Goal: Information Seeking & Learning: Learn about a topic

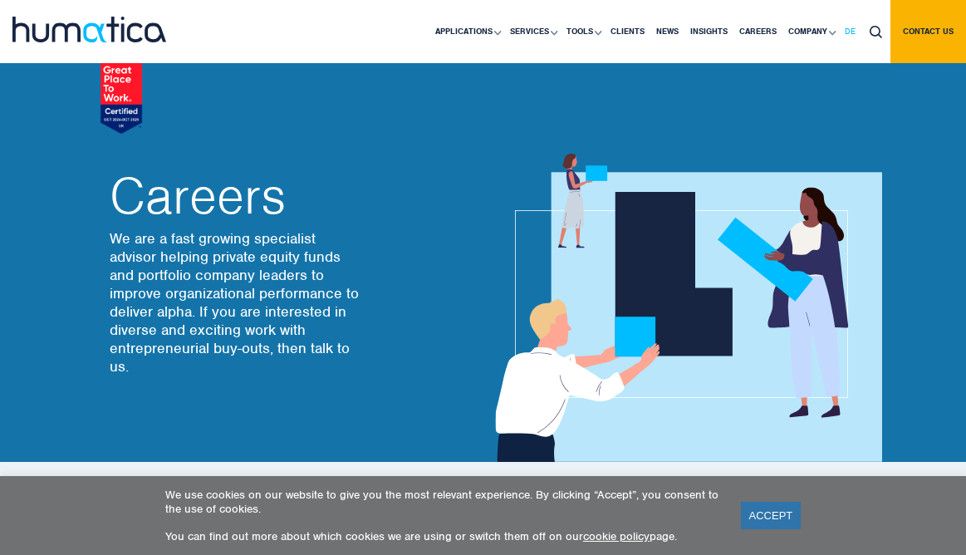
click at [848, 39] on link "DE" at bounding box center [850, 31] width 22 height 63
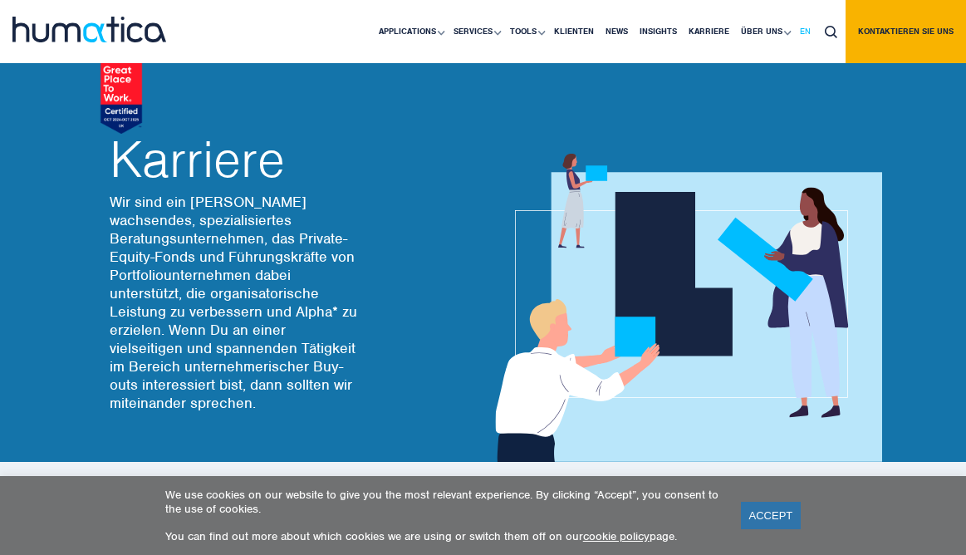
click at [806, 29] on span "EN" at bounding box center [805, 31] width 11 height 11
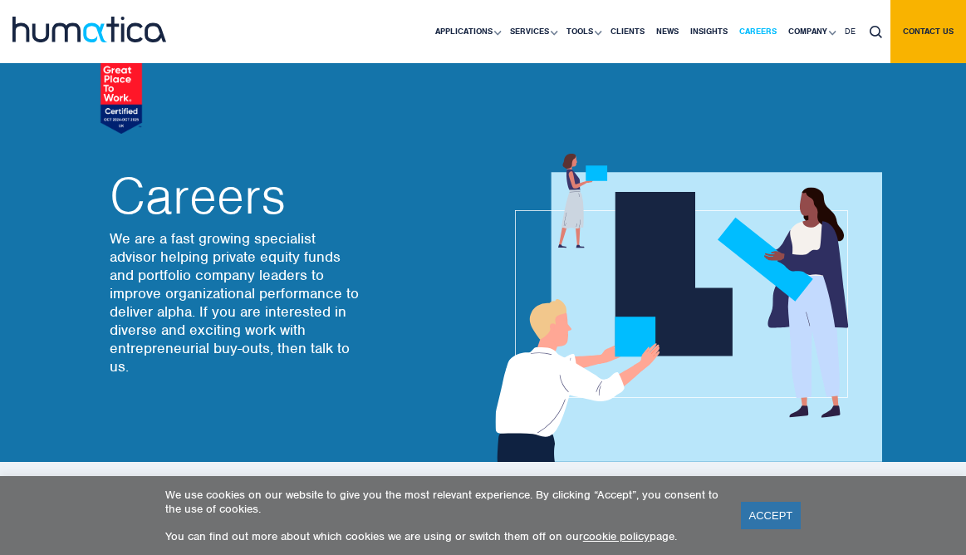
click at [763, 38] on link "Careers" at bounding box center [758, 31] width 49 height 63
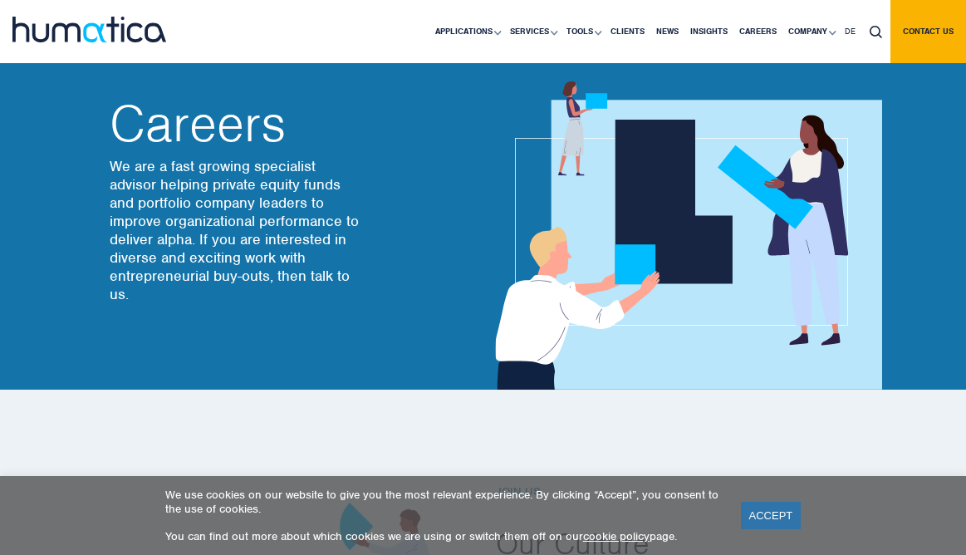
scroll to position [224, 0]
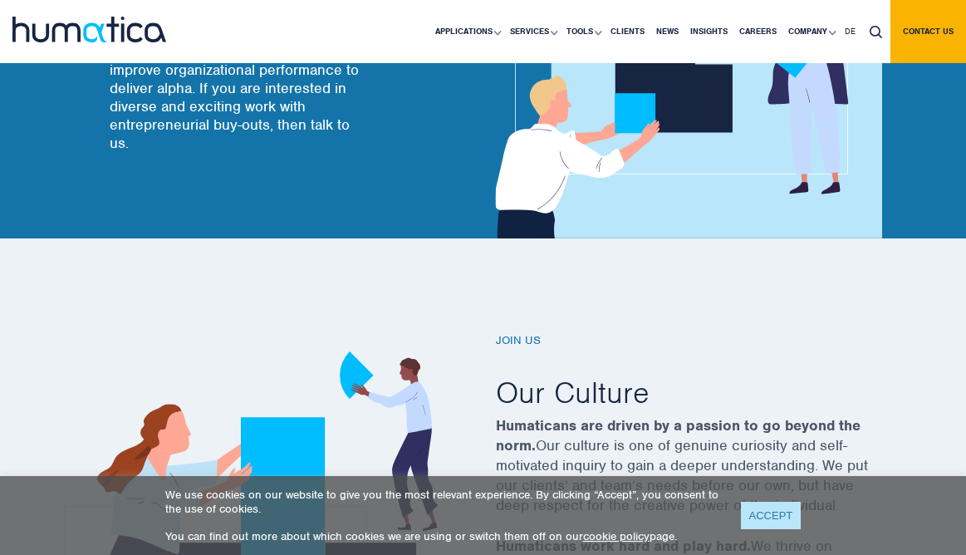
click at [767, 517] on link "ACCEPT" at bounding box center [771, 515] width 61 height 27
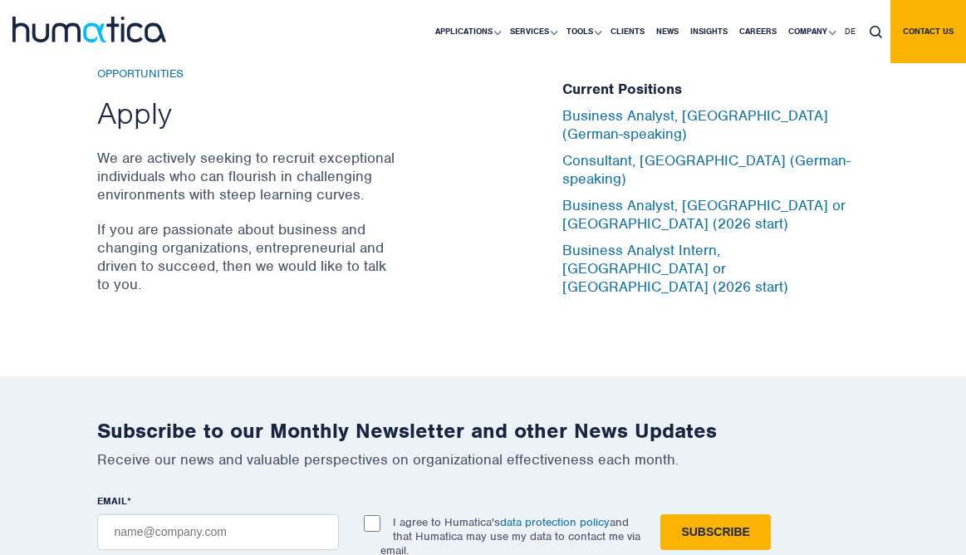
scroll to position [5485, 0]
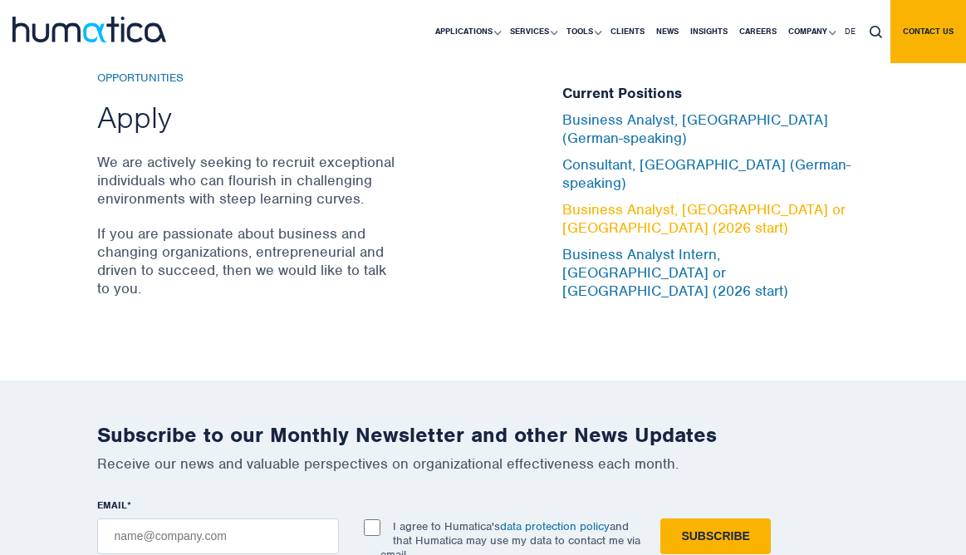
click at [663, 232] on link "Business Analyst, [GEOGRAPHIC_DATA] or [GEOGRAPHIC_DATA] (2026 start)" at bounding box center [704, 218] width 283 height 37
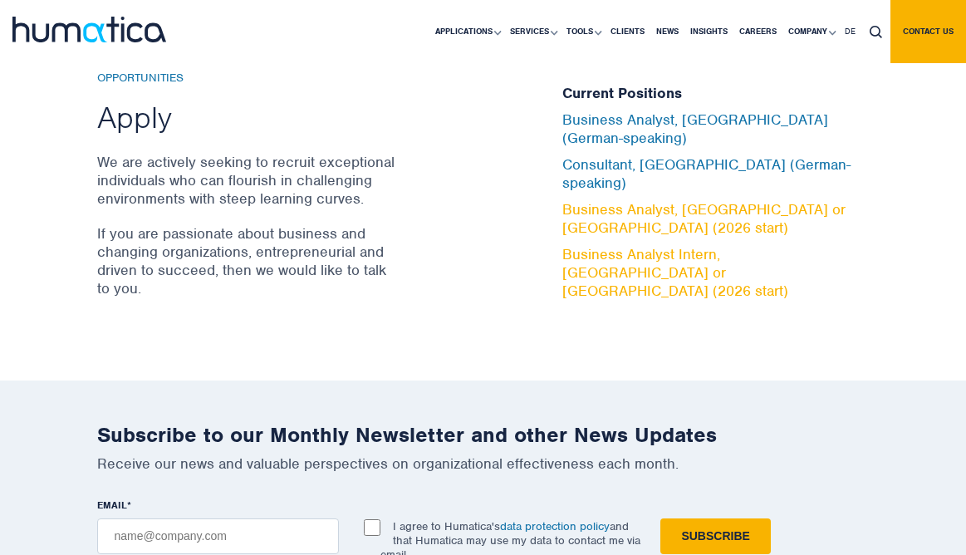
click at [654, 273] on link "Business Analyst Intern, [GEOGRAPHIC_DATA] or [GEOGRAPHIC_DATA] (2026 start)" at bounding box center [676, 272] width 226 height 55
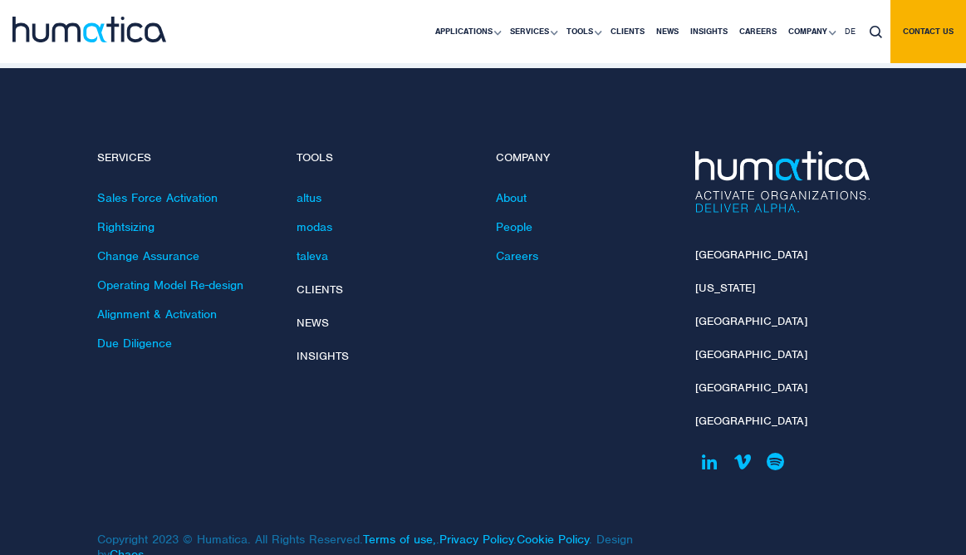
scroll to position [6101, 0]
